Goal: Information Seeking & Learning: Understand process/instructions

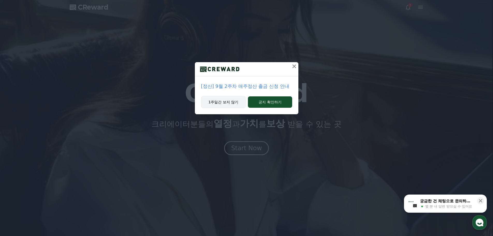
click at [222, 102] on button "1주일간 보지 않기" at bounding box center [223, 102] width 45 height 12
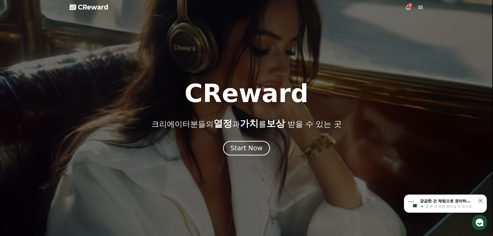
click at [258, 147] on div "Start Now" at bounding box center [246, 148] width 32 height 9
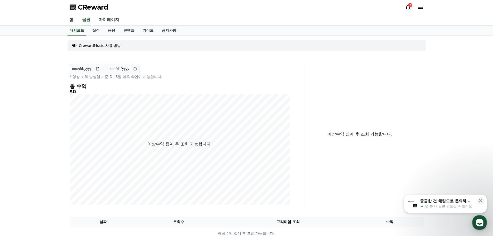
click at [109, 18] on link "마이페이지" at bounding box center [108, 19] width 29 height 11
select select "**********"
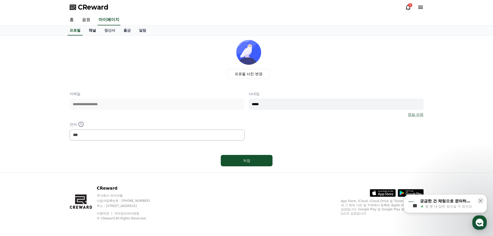
click at [91, 32] on link "채널" at bounding box center [93, 31] width 16 height 10
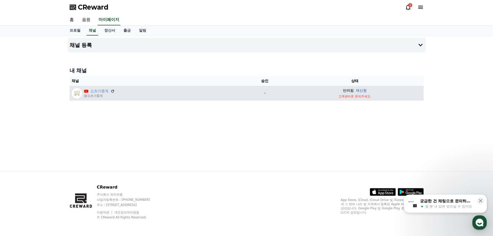
click at [363, 89] on button "재신청" at bounding box center [361, 90] width 11 height 5
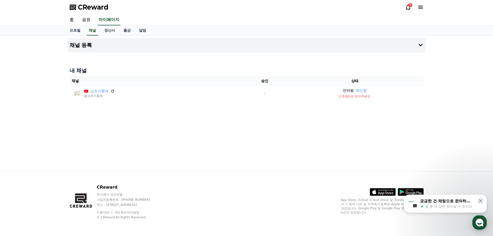
click at [449, 203] on div "궁금한 건 채팅으로 문의하세요 몇 분 내 답변 받으실 수 있어요" at bounding box center [446, 203] width 55 height 11
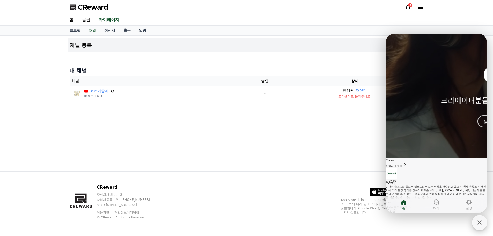
click at [480, 225] on icon "button" at bounding box center [479, 222] width 9 height 9
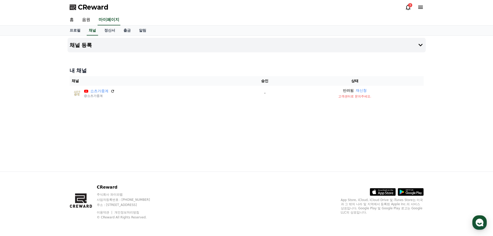
click at [409, 8] on icon at bounding box center [408, 7] width 5 height 5
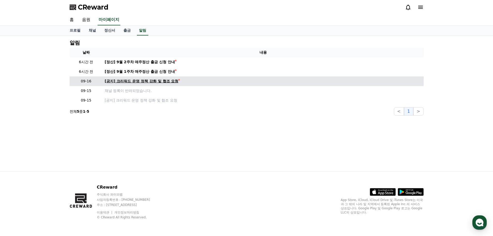
click at [167, 82] on div "[공지] 크리워드 운영 정책 강화 및 협조 요청" at bounding box center [142, 80] width 74 height 5
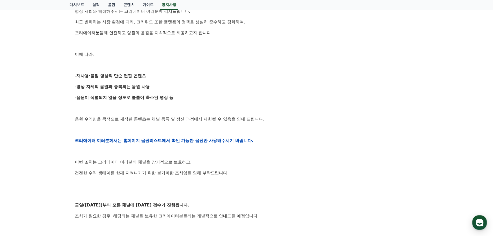
scroll to position [138, 0]
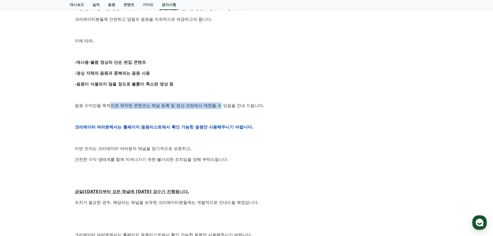
drag, startPoint x: 110, startPoint y: 106, endPoint x: 233, endPoint y: 113, distance: 123.0
click at [224, 106] on p "음원 수익만을 목적으로 제작된 콘텐츠는 채널 등록 및 정산 과정에서 제한될 수 있음을 안내 드립니다." at bounding box center [246, 105] width 343 height 7
click at [253, 125] on strong "크리에이터 여러분께서는 홈페이지 음원리스트에서 확인 가능한 음원만 사용해주시기 바랍니다." at bounding box center [164, 126] width 179 height 5
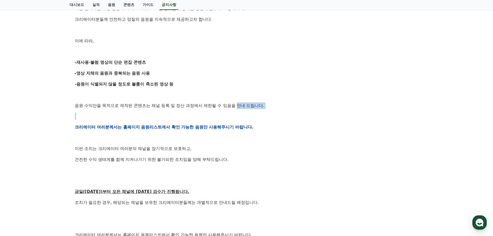
drag, startPoint x: 238, startPoint y: 103, endPoint x: 278, endPoint y: 126, distance: 45.6
click at [265, 115] on div "안녕하세요, 크리워드입니다. 항상 저희와 함께해주시는 크리에이터 여러분께 감사드립니다. 최근 변화하는 시장 환경에 따라, 크리워드 또한 플랫폼…" at bounding box center [246, 126] width 343 height 329
click at [280, 129] on p "크리에이터 여러분께서는 홈페이지 음원리스트에서 확인 가능한 음원만 사용해주시기 바랍니다." at bounding box center [246, 127] width 343 height 7
drag, startPoint x: 98, startPoint y: 105, endPoint x: 158, endPoint y: 108, distance: 59.8
click at [158, 108] on p "음원 수익만을 목적으로 제작된 콘텐츠는 채널 등록 및 정산 과정에서 제한될 수 있음을 안내 드립니다." at bounding box center [246, 105] width 343 height 7
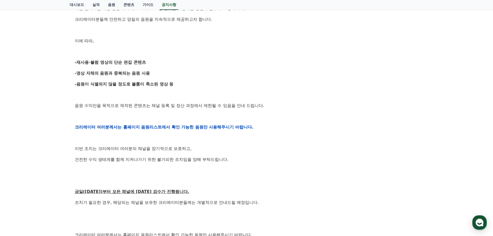
click at [169, 118] on p at bounding box center [246, 116] width 343 height 7
drag, startPoint x: 171, startPoint y: 106, endPoint x: 218, endPoint y: 115, distance: 48.2
click at [218, 115] on div "안녕하세요, 크리워드입니다. 항상 저희와 함께해주시는 크리에이터 여러분께 감사드립니다. 최근 변화하는 시장 환경에 따라, 크리워드 또한 플랫폼…" at bounding box center [246, 126] width 343 height 329
click at [219, 125] on strong "크리에이터 여러분께서는 홈페이지 음원리스트에서 확인 가능한 음원만 사용해주시기 바랍니다." at bounding box center [164, 126] width 179 height 5
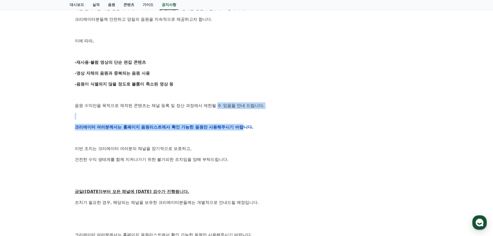
drag, startPoint x: 221, startPoint y: 106, endPoint x: 245, endPoint y: 126, distance: 31.6
click at [245, 123] on div "안녕하세요, 크리워드입니다. 항상 저희와 함께해주시는 크리에이터 여러분께 감사드립니다. 최근 변화하는 시장 환경에 따라, 크리워드 또한 플랫폼…" at bounding box center [246, 126] width 343 height 329
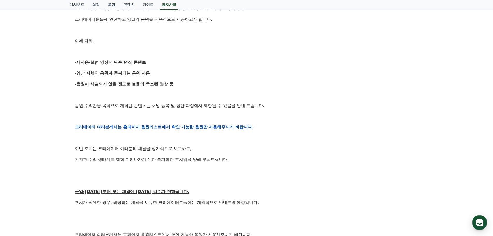
click at [231, 142] on div "안녕하세요, 크리워드입니다. 항상 저희와 함께해주시는 크리에이터 여러분께 감사드립니다. 최근 변화하는 시장 환경에 따라, 크리워드 또한 플랫폼…" at bounding box center [246, 126] width 343 height 329
drag, startPoint x: 156, startPoint y: 126, endPoint x: 244, endPoint y: 144, distance: 90.0
click at [237, 131] on div "안녕하세요, 크리워드입니다. 항상 저희와 함께해주시는 크리에이터 여러분께 감사드립니다. 최근 변화하는 시장 환경에 따라, 크리워드 또한 플랫폼…" at bounding box center [246, 126] width 343 height 329
click at [246, 158] on p "건전한 수익 생태계를 함께 지켜나가기 위한 불가피한 조치임을 양해 부탁드립니다." at bounding box center [246, 159] width 343 height 7
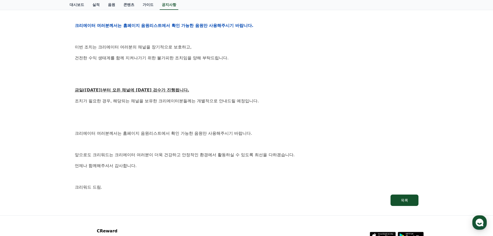
scroll to position [241, 0]
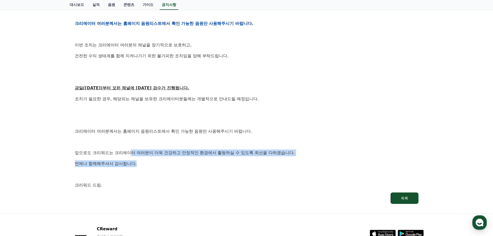
drag, startPoint x: 164, startPoint y: 164, endPoint x: 174, endPoint y: 168, distance: 10.4
click at [171, 167] on div "안녕하세요, 크리워드입니다. 항상 저희와 함께해주시는 크리에이터 여러분께 감사드립니다. 최근 변화하는 시장 환경에 따라, 크리워드 또한 플랫폼…" at bounding box center [246, 23] width 343 height 329
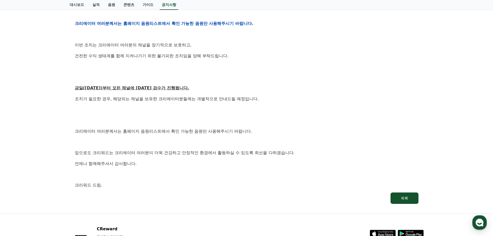
click at [174, 168] on div "안녕하세요, 크리워드입니다. 항상 저희와 함께해주시는 크리에이터 여러분께 감사드립니다. 최근 변화하는 시장 환경에 따라, 크리워드 또한 플랫폼…" at bounding box center [246, 23] width 343 height 329
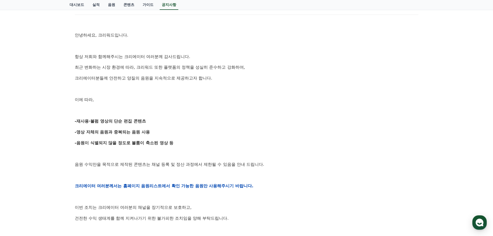
scroll to position [17, 0]
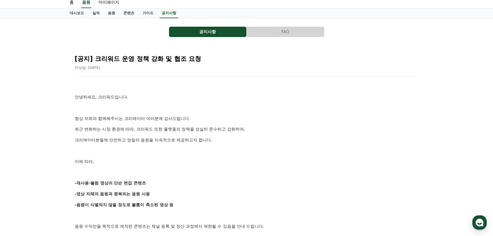
click at [286, 34] on button "FAQ" at bounding box center [284, 32] width 77 height 10
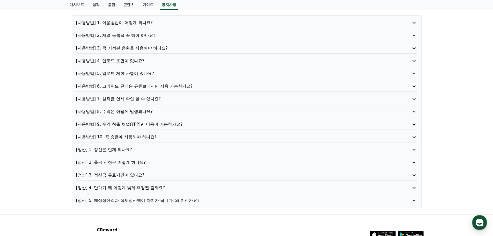
scroll to position [52, 0]
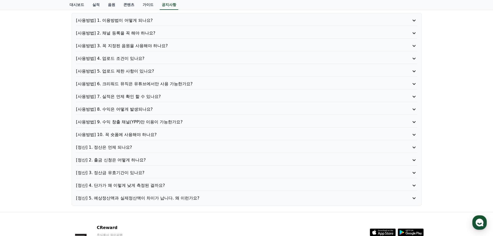
click at [139, 120] on p "[사용방법] 9. 수익 창출 채널(YPP)만 이용이 가능한가요?" at bounding box center [233, 122] width 314 height 6
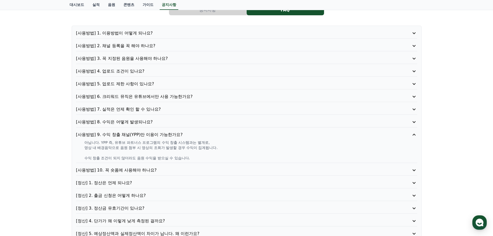
scroll to position [34, 0]
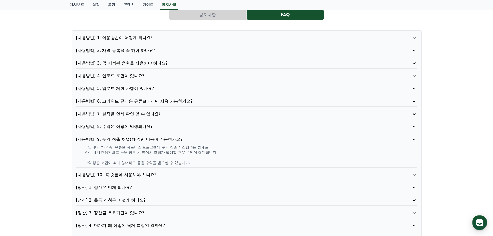
click at [138, 87] on p "[사용방법] 5. 업로드 제한 사항이 있나요?" at bounding box center [233, 88] width 314 height 6
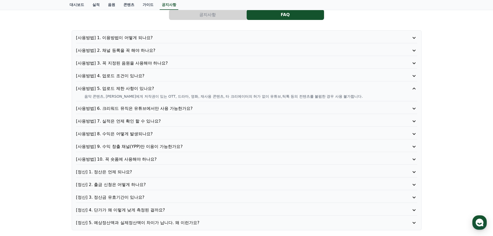
click at [121, 77] on p "[사용방법] 4. 업로드 조건이 있나요?" at bounding box center [233, 76] width 314 height 6
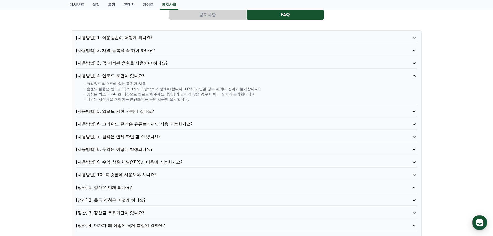
click at [124, 50] on p "[사용방법] 2. 채널 등록을 꼭 해야 하나요?" at bounding box center [233, 50] width 314 height 6
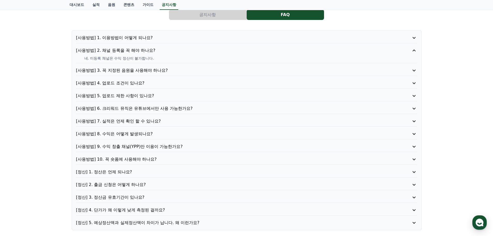
click at [134, 109] on p "[사용방법] 6. 크리워드 뮤직은 유튜브에서만 사용 가능한가요?" at bounding box center [233, 108] width 314 height 6
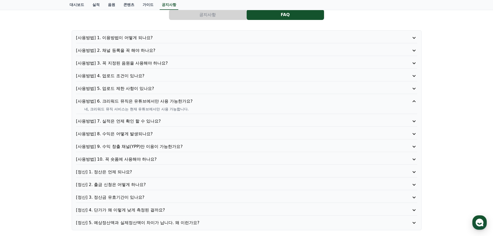
click at [117, 90] on p "[사용방법] 5. 업로드 제한 사항이 있나요?" at bounding box center [233, 88] width 314 height 6
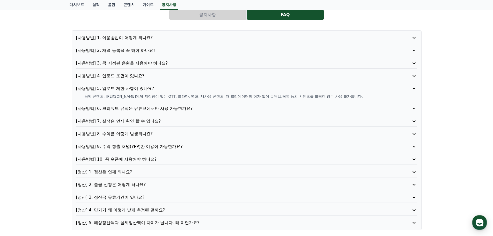
drag, startPoint x: 105, startPoint y: 96, endPoint x: 174, endPoint y: 96, distance: 68.8
click at [161, 95] on p "음악 콘텐츠, [PERSON_NAME]에게 저작권이 있는 OTT, 드라마, 영화, 재사용 콘텐츠, 타 크리에이터의 허가 없이 유튜브,틱톡 등의…" at bounding box center [250, 96] width 333 height 5
click at [181, 97] on p "음악 콘텐츠, [PERSON_NAME]에게 저작권이 있는 OTT, 드라마, 영화, 재사용 콘텐츠, 타 크리에이터의 허가 없이 유튜브,틱톡 등의…" at bounding box center [250, 96] width 333 height 5
drag, startPoint x: 153, startPoint y: 96, endPoint x: 165, endPoint y: 96, distance: 12.2
click at [165, 96] on p "음악 콘텐츠, [PERSON_NAME]에게 저작권이 있는 OTT, 드라마, 영화, 재사용 콘텐츠, 타 크리에이터의 허가 없이 유튜브,틱톡 등의…" at bounding box center [250, 96] width 333 height 5
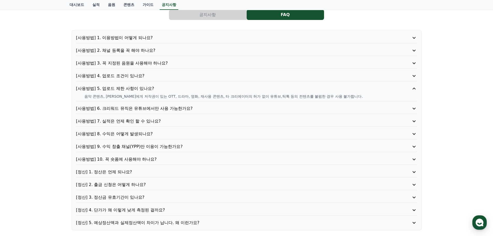
drag, startPoint x: 166, startPoint y: 96, endPoint x: 198, endPoint y: 97, distance: 32.3
click at [188, 96] on p "음악 콘텐츠, [PERSON_NAME]에게 저작권이 있는 OTT, 드라마, 영화, 재사용 콘텐츠, 타 크리에이터의 허가 없이 유튜브,틱톡 등의…" at bounding box center [250, 96] width 333 height 5
click at [198, 97] on p "음악 콘텐츠, [PERSON_NAME]에게 저작권이 있는 OTT, 드라마, 영화, 재사용 콘텐츠, 타 크리에이터의 허가 없이 유튜브,틱톡 등의…" at bounding box center [250, 96] width 333 height 5
drag, startPoint x: 175, startPoint y: 96, endPoint x: 195, endPoint y: 96, distance: 20.2
click at [195, 96] on p "음악 콘텐츠, [PERSON_NAME]에게 저작권이 있는 OTT, 드라마, 영화, 재사용 콘텐츠, 타 크리에이터의 허가 없이 유튜브,틱톡 등의…" at bounding box center [250, 96] width 333 height 5
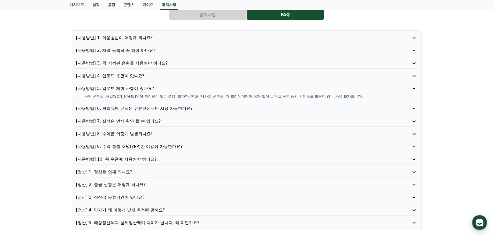
click at [214, 99] on div "[사용방법] 5. 업로드 제한 사항이 있나요? 음악 콘텐츠, [PERSON_NAME]에게 저작권이 있는 OTT, 드라마, 영화, 재사용 콘텐츠…" at bounding box center [246, 93] width 341 height 16
drag, startPoint x: 201, startPoint y: 98, endPoint x: 226, endPoint y: 97, distance: 25.4
click at [226, 97] on p "음악 콘텐츠, [PERSON_NAME]에게 저작권이 있는 OTT, 드라마, 영화, 재사용 콘텐츠, 타 크리에이터의 허가 없이 유튜브,틱톡 등의…" at bounding box center [250, 96] width 333 height 5
click at [238, 97] on p "음악 콘텐츠, [PERSON_NAME]에게 저작권이 있는 OTT, 드라마, 영화, 재사용 콘텐츠, 타 크리에이터의 허가 없이 유튜브,틱톡 등의…" at bounding box center [250, 96] width 333 height 5
drag, startPoint x: 241, startPoint y: 97, endPoint x: 261, endPoint y: 96, distance: 20.4
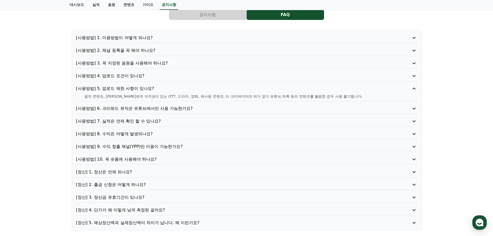
click at [261, 96] on p "음악 콘텐츠, [PERSON_NAME]에게 저작권이 있는 OTT, 드라마, 영화, 재사용 콘텐츠, 타 크리에이터의 허가 없이 유튜브,틱톡 등의…" at bounding box center [250, 96] width 333 height 5
click at [280, 97] on p "음악 콘텐츠, [PERSON_NAME]에게 저작권이 있는 OTT, 드라마, 영화, 재사용 콘텐츠, 타 크리에이터의 허가 없이 유튜브,틱톡 등의…" at bounding box center [250, 96] width 333 height 5
drag, startPoint x: 274, startPoint y: 95, endPoint x: 324, endPoint y: 101, distance: 50.5
click at [306, 97] on p "음악 콘텐츠, [PERSON_NAME]에게 저작권이 있는 OTT, 드라마, 영화, 재사용 콘텐츠, 타 크리에이터의 허가 없이 유튜브,틱톡 등의…" at bounding box center [250, 96] width 333 height 5
click at [317, 97] on p "음악 콘텐츠, [PERSON_NAME]에게 저작권이 있는 OTT, 드라마, 영화, 재사용 콘텐츠, 타 크리에이터의 허가 없이 유튜브,틱톡 등의…" at bounding box center [250, 96] width 333 height 5
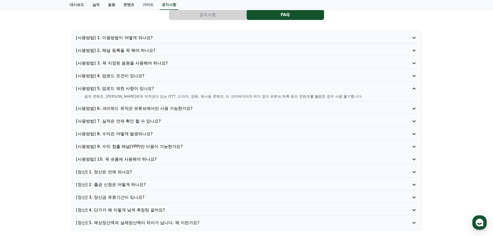
drag, startPoint x: 310, startPoint y: 96, endPoint x: 344, endPoint y: 96, distance: 34.4
click at [344, 96] on p "음악 콘텐츠, [PERSON_NAME]에게 저작권이 있는 OTT, 드라마, 영화, 재사용 콘텐츠, 타 크리에이터의 허가 없이 유튜브,틱톡 등의…" at bounding box center [250, 96] width 333 height 5
click at [358, 96] on p "음악 콘텐츠, [PERSON_NAME]에게 저작권이 있는 OTT, 드라마, 영화, 재사용 콘텐츠, 타 크리에이터의 허가 없이 유튜브,틱톡 등의…" at bounding box center [250, 96] width 333 height 5
drag, startPoint x: 245, startPoint y: 96, endPoint x: 266, endPoint y: 95, distance: 20.7
click at [266, 95] on p "음악 콘텐츠, [PERSON_NAME]에게 저작권이 있는 OTT, 드라마, 영화, 재사용 콘텐츠, 타 크리에이터의 허가 없이 유튜브,틱톡 등의…" at bounding box center [250, 96] width 333 height 5
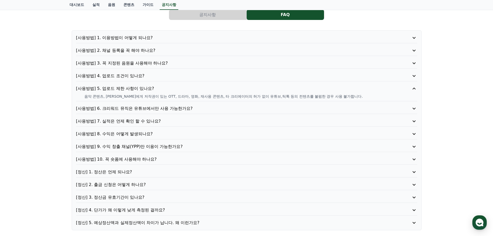
drag, startPoint x: 289, startPoint y: 96, endPoint x: 303, endPoint y: 96, distance: 13.4
click at [303, 96] on p "음악 콘텐츠, [PERSON_NAME]에게 저작권이 있는 OTT, 드라마, 영화, 재사용 콘텐츠, 타 크리에이터의 허가 없이 유튜브,틱톡 등의…" at bounding box center [250, 96] width 333 height 5
click at [255, 96] on p "음악 콘텐츠, [PERSON_NAME]에게 저작권이 있는 OTT, 드라마, 영화, 재사용 콘텐츠, 타 크리에이터의 허가 없이 유튜브,틱톡 등의…" at bounding box center [250, 96] width 333 height 5
